Goal: Navigation & Orientation: Find specific page/section

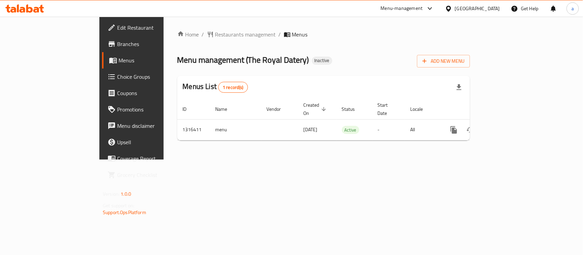
click at [423, 9] on div at bounding box center [428, 8] width 11 height 8
click at [363, 81] on div "Restaurant-Management" at bounding box center [365, 76] width 65 height 16
